Goal: Task Accomplishment & Management: Manage account settings

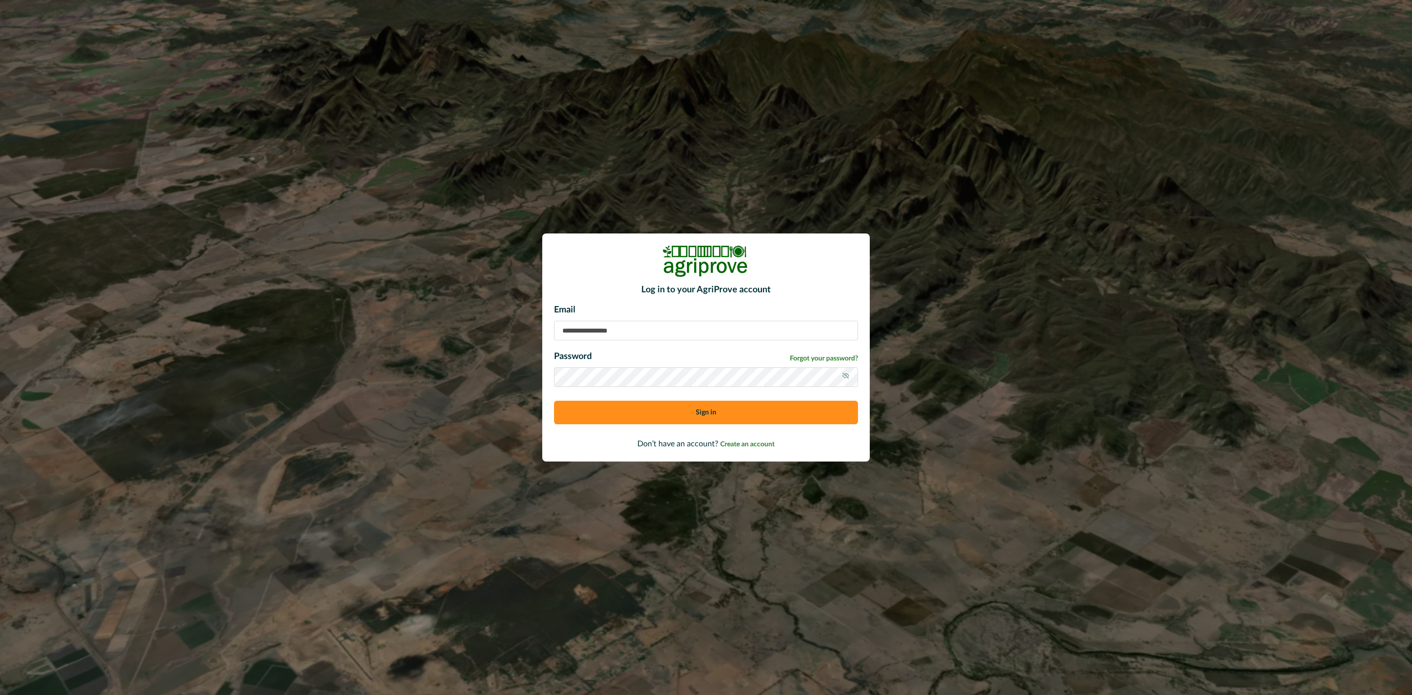
click at [574, 324] on input at bounding box center [706, 331] width 304 height 20
paste input "**********"
type input "**********"
click at [554, 401] on button "Sign in" at bounding box center [706, 413] width 304 height 24
click at [648, 341] on div "Email Password Forgot your password? Sign in" at bounding box center [706, 367] width 304 height 128
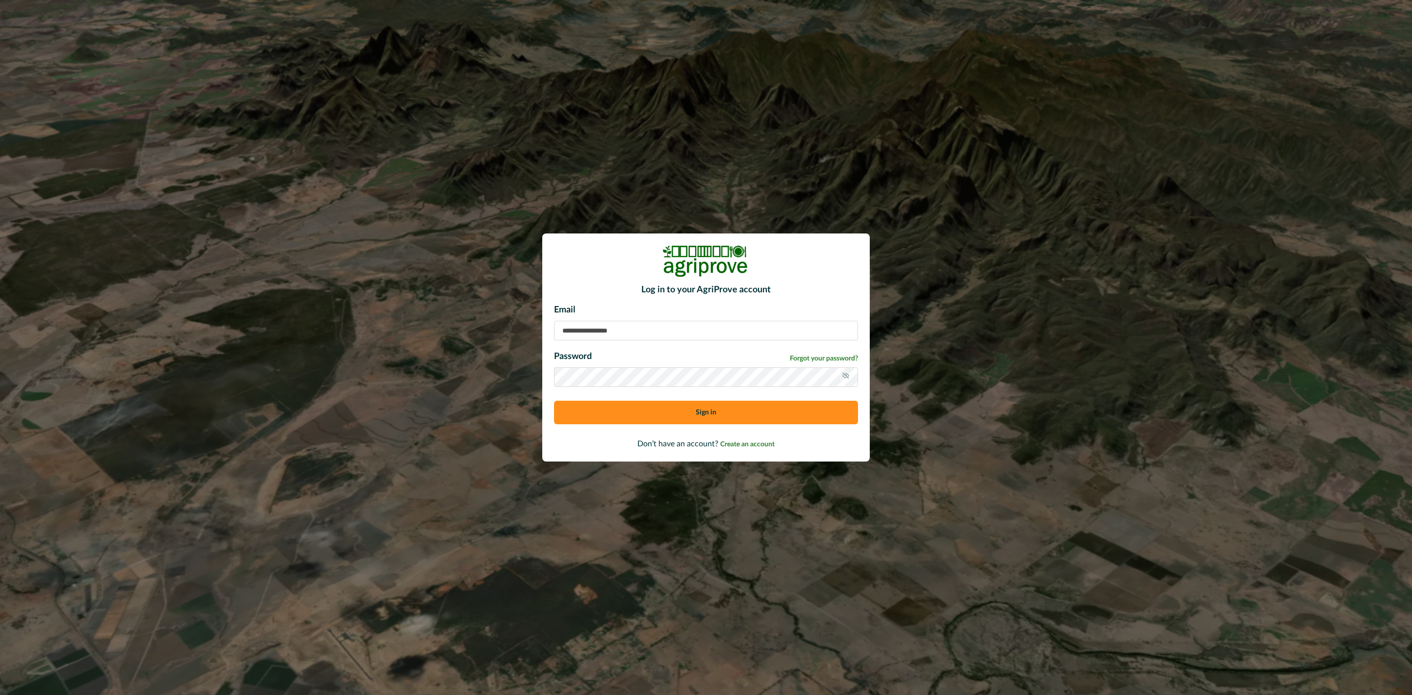
click at [645, 336] on input at bounding box center [706, 331] width 304 height 20
type input "**********"
click at [669, 412] on button "Sign in" at bounding box center [706, 413] width 304 height 24
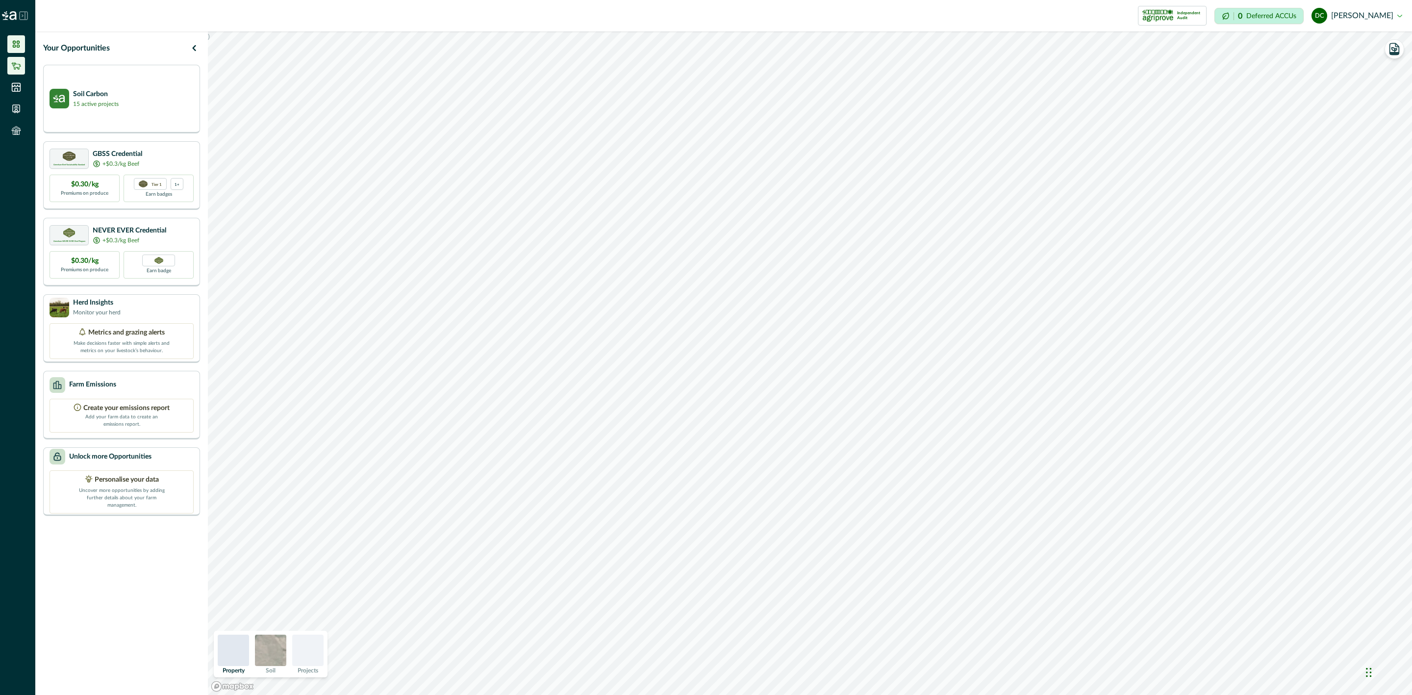
click at [16, 62] on icon at bounding box center [16, 66] width 10 height 10
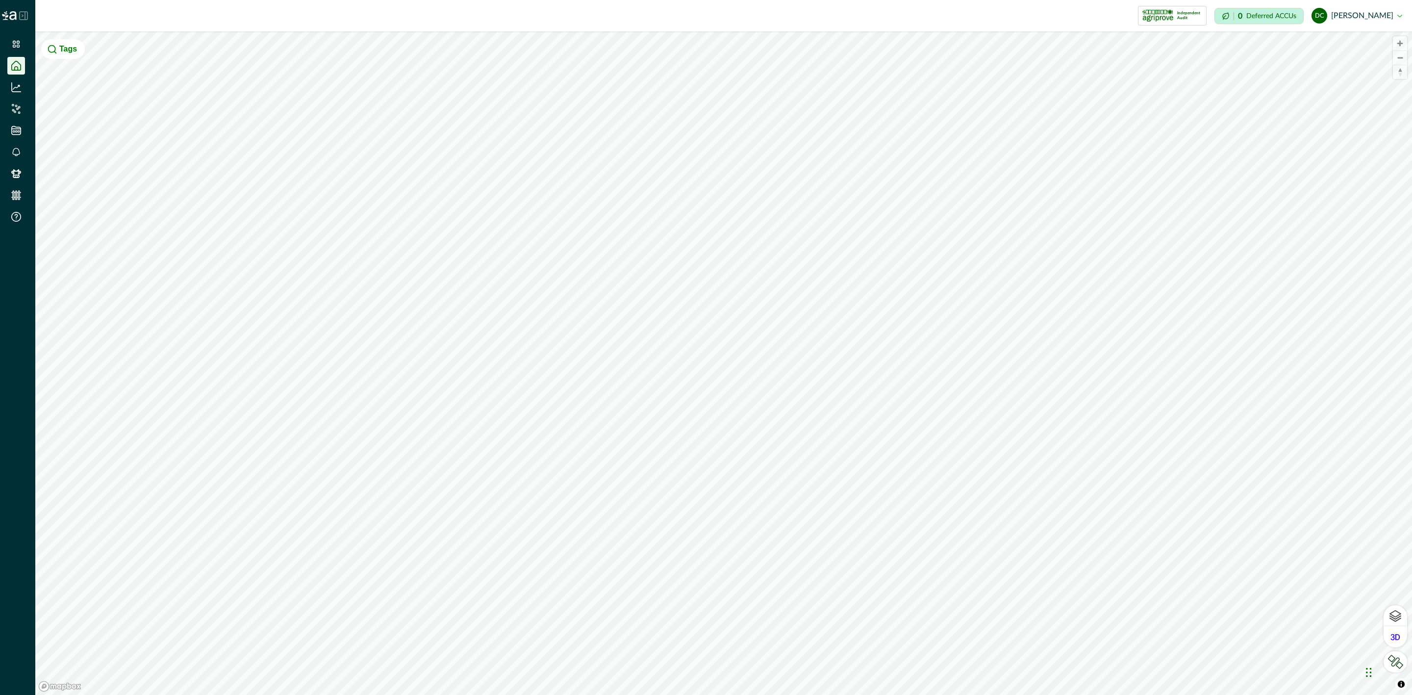
click at [25, 13] on icon at bounding box center [24, 16] width 8 height 8
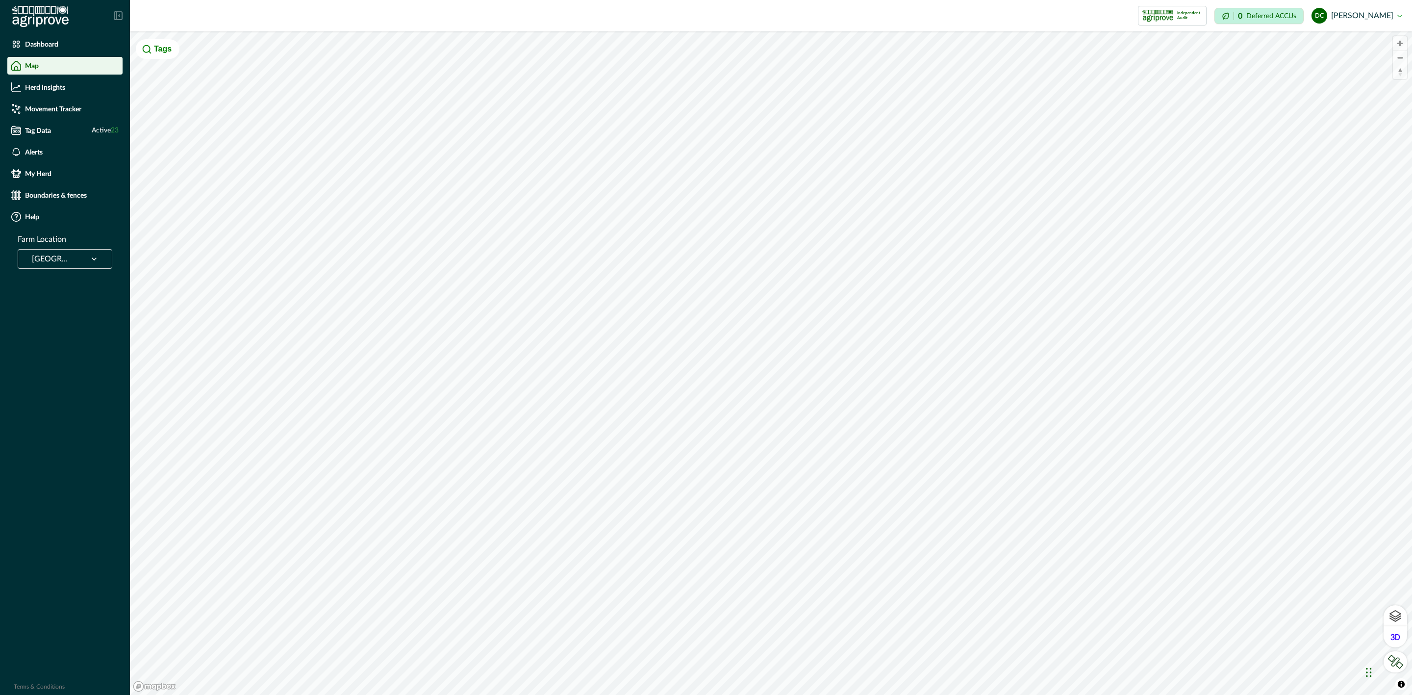
click at [96, 257] on icon at bounding box center [94, 259] width 10 height 10
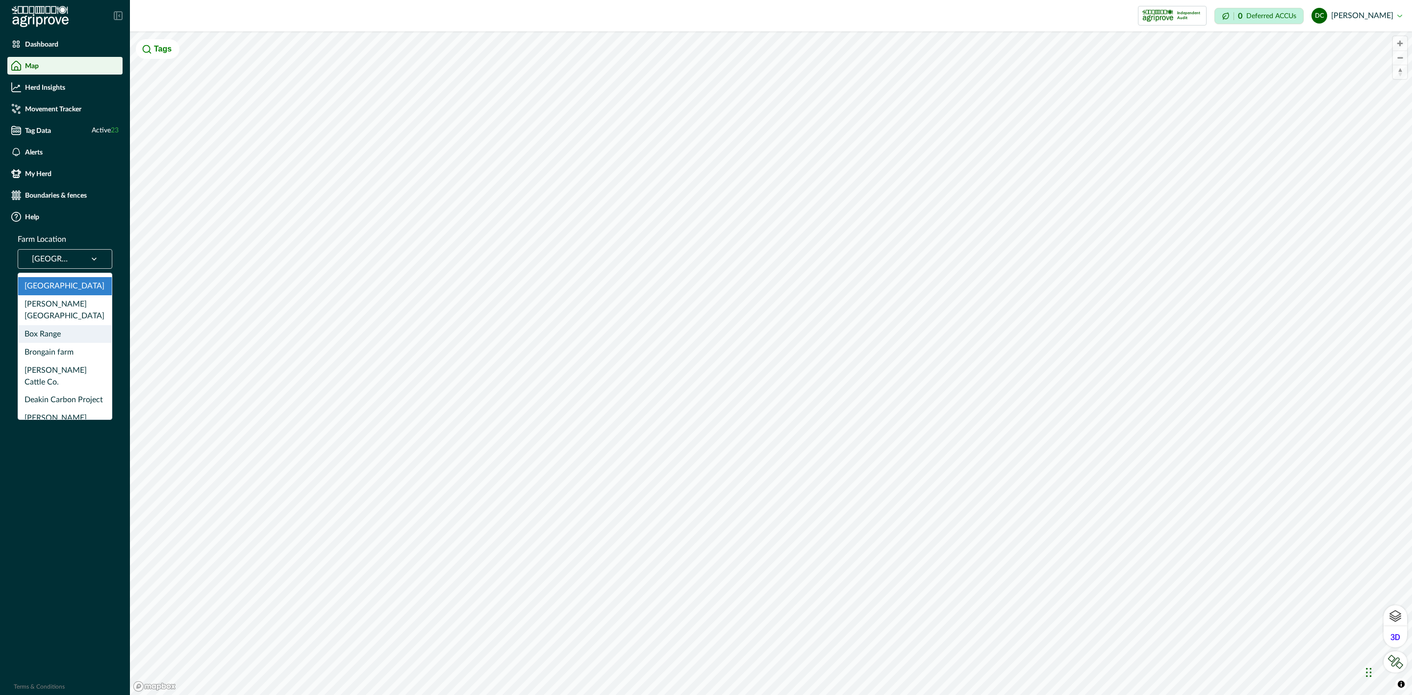
click at [59, 325] on div "Box Range" at bounding box center [65, 334] width 94 height 18
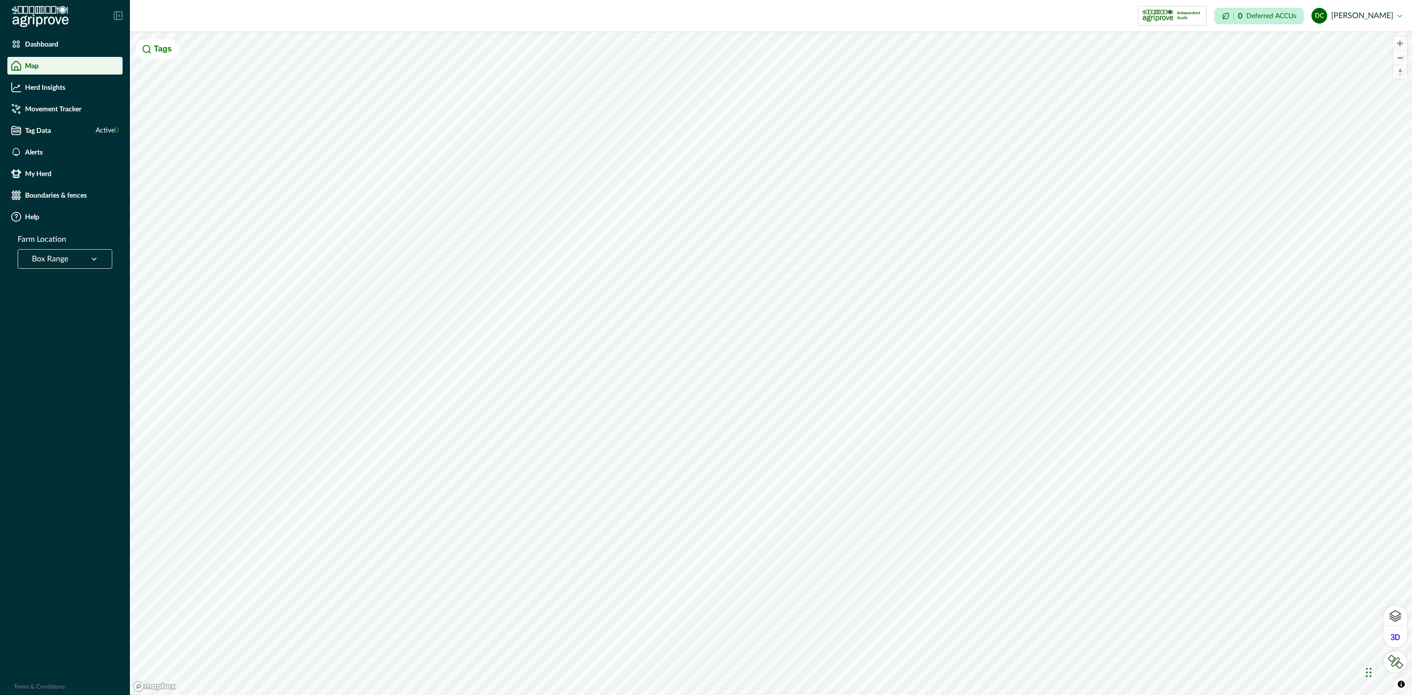
click at [52, 205] on ul "Dashboard Map Herd Insights Movement Tracker Tag Data Active 0 Alerts My Herd B…" at bounding box center [65, 132] width 130 height 194
click at [53, 193] on p "Boundaries & fences" at bounding box center [56, 195] width 62 height 8
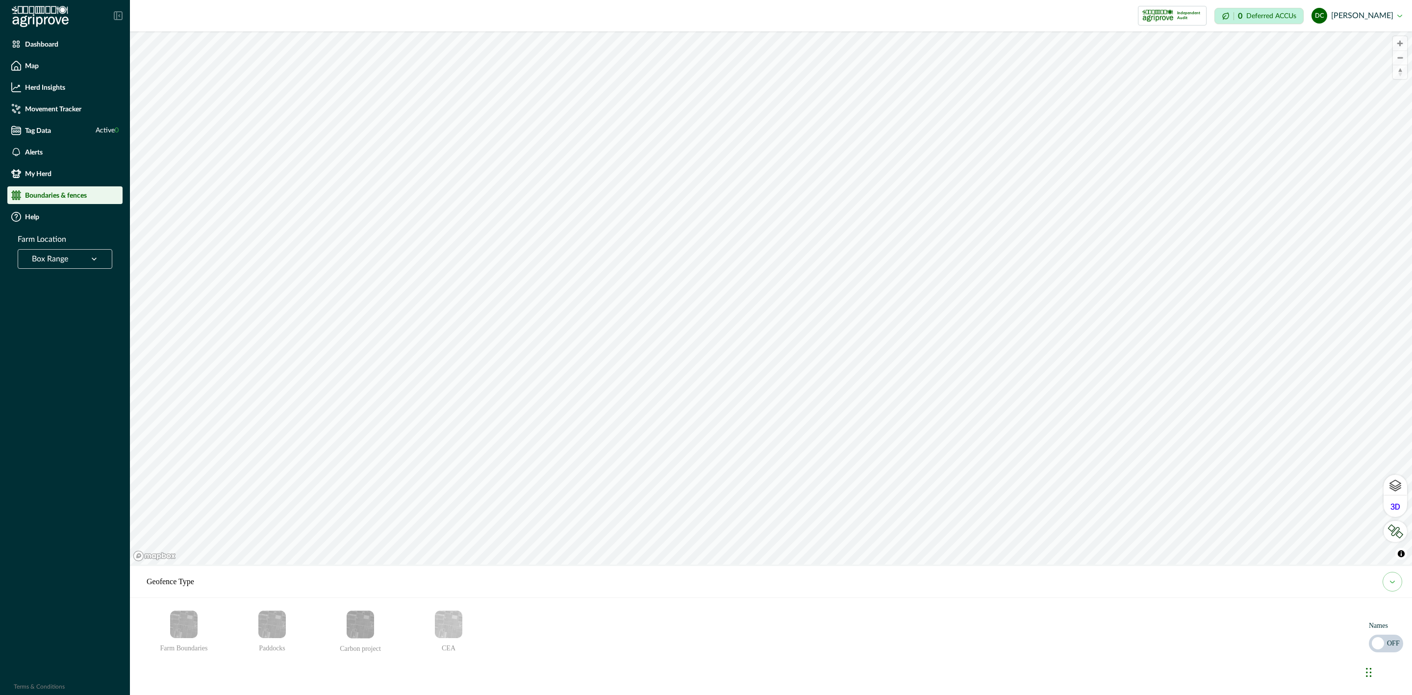
click at [182, 632] on img "Farm Boundaries" at bounding box center [183, 623] width 27 height 27
click at [273, 630] on img "Paddocks" at bounding box center [271, 623] width 27 height 27
click at [189, 623] on img "Farm Boundaries" at bounding box center [183, 623] width 27 height 27
click at [1391, 643] on p "OFF" at bounding box center [1393, 643] width 13 height 0
